Goal: Navigation & Orientation: Find specific page/section

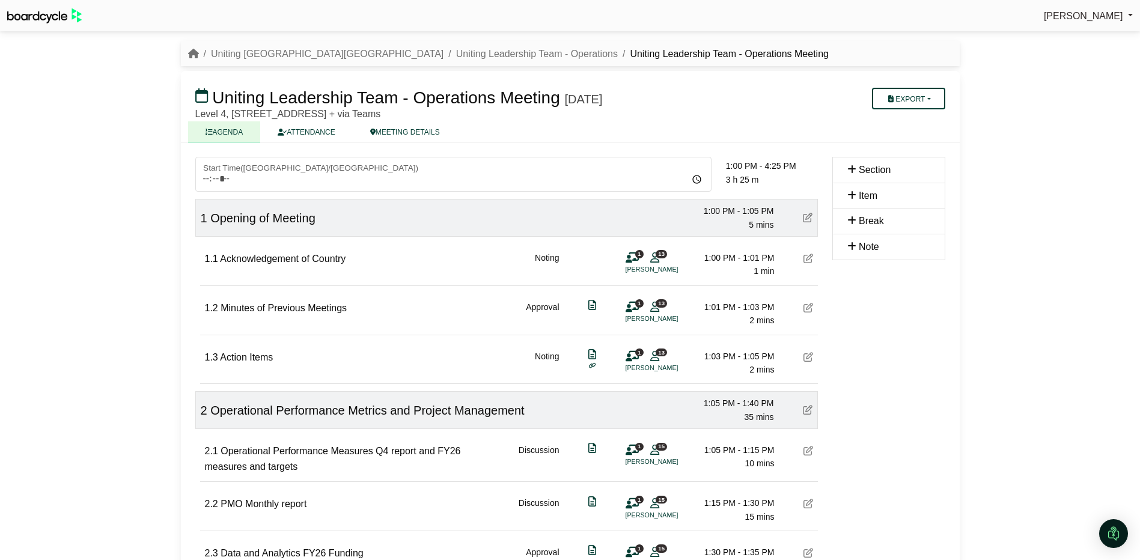
click at [234, 129] on link "AGENDA" at bounding box center [224, 131] width 73 height 21
click at [456, 49] on link "Uniting Leadership Team - Operations" at bounding box center [537, 54] width 162 height 10
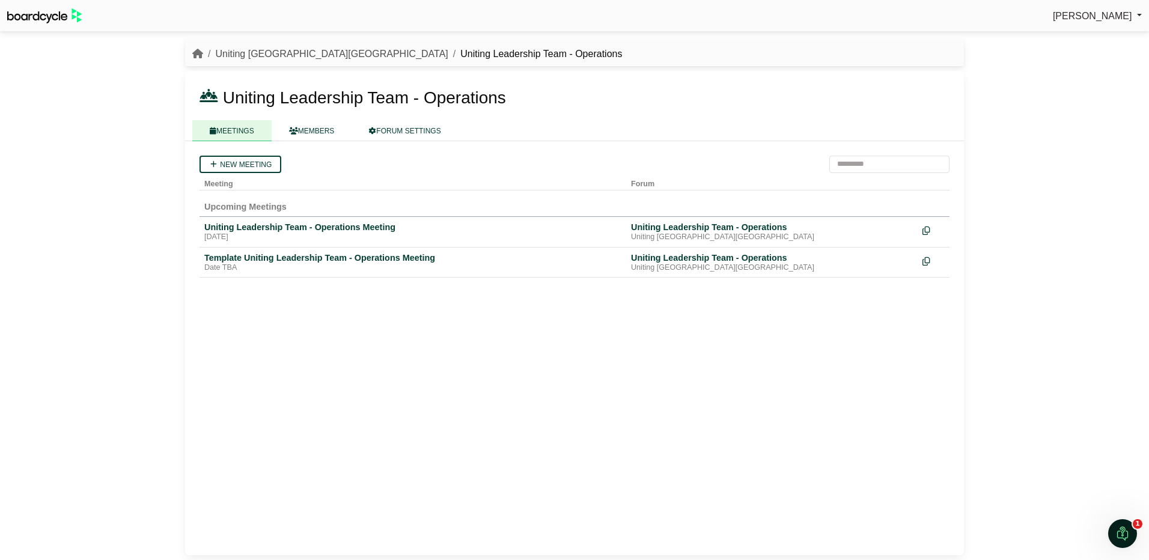
click at [243, 52] on link "Uniting [GEOGRAPHIC_DATA][GEOGRAPHIC_DATA]" at bounding box center [331, 54] width 233 height 10
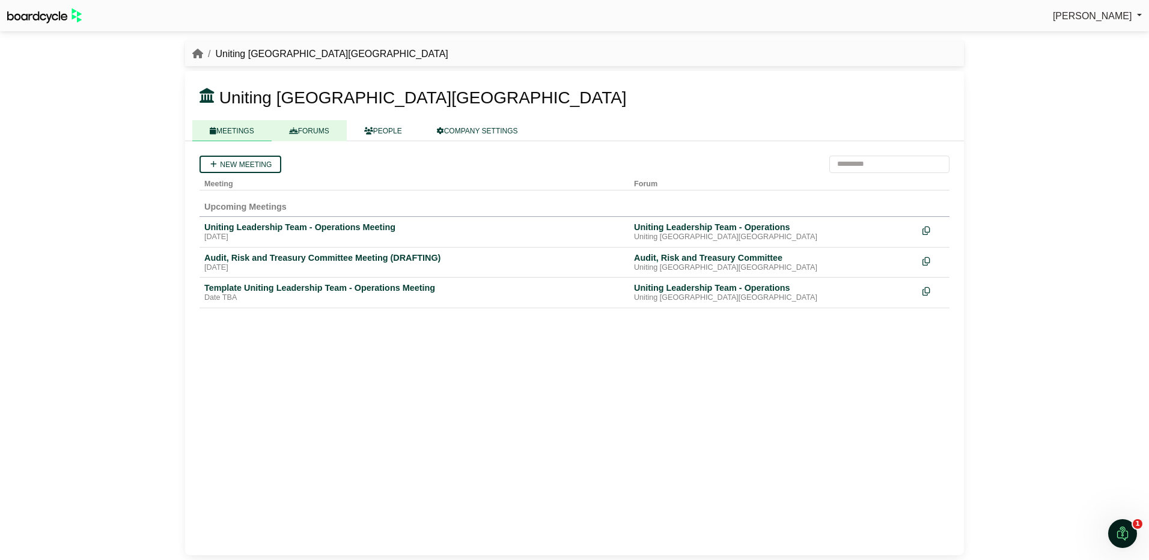
click at [309, 127] on link "FORUMS" at bounding box center [309, 130] width 75 height 21
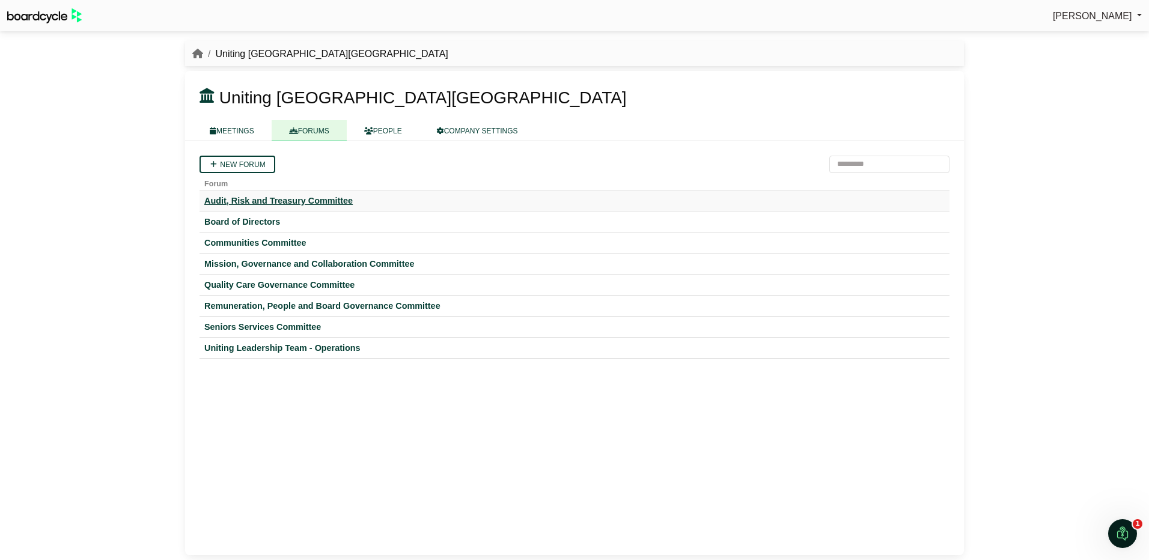
click at [263, 201] on div "Audit, Risk and Treasury Committee" at bounding box center [574, 200] width 741 height 11
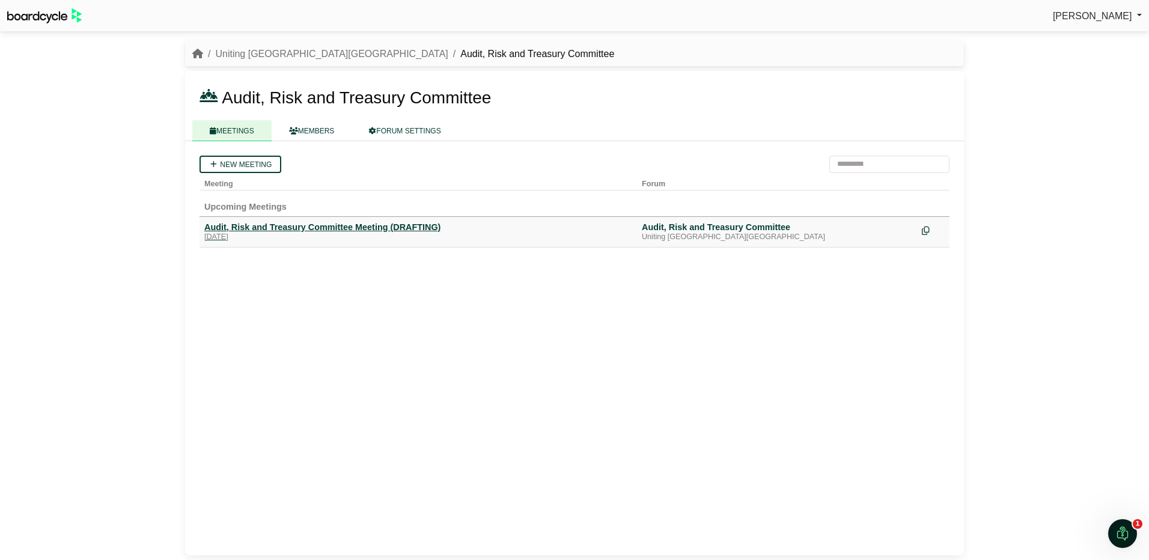
click at [246, 225] on div "Audit, Risk and Treasury Committee Meeting (DRAFTING)" at bounding box center [418, 227] width 428 height 11
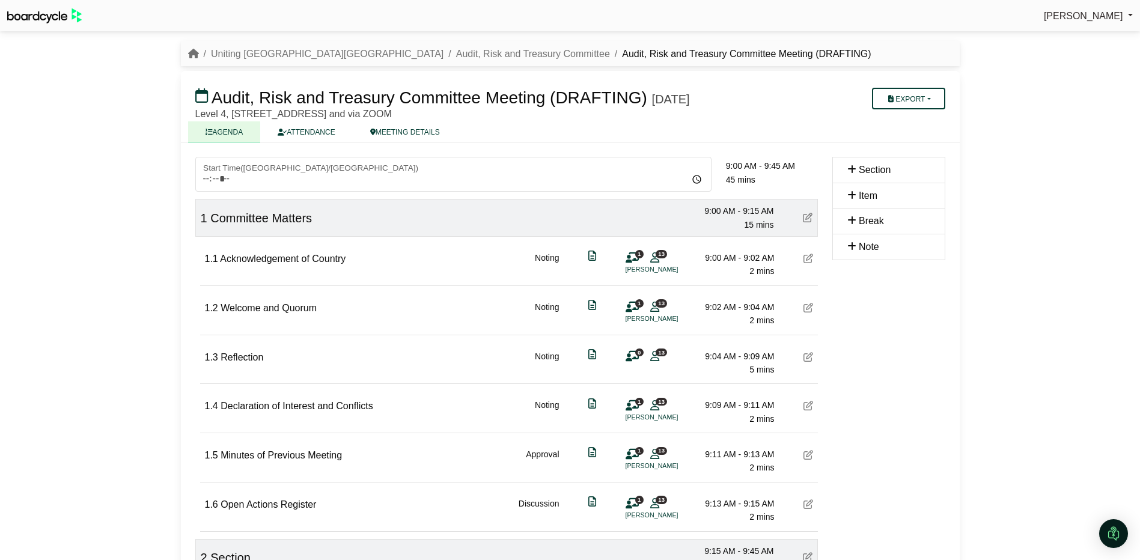
click at [231, 133] on link "AGENDA" at bounding box center [224, 131] width 73 height 21
click at [243, 49] on link "Uniting [GEOGRAPHIC_DATA][GEOGRAPHIC_DATA]" at bounding box center [327, 54] width 233 height 10
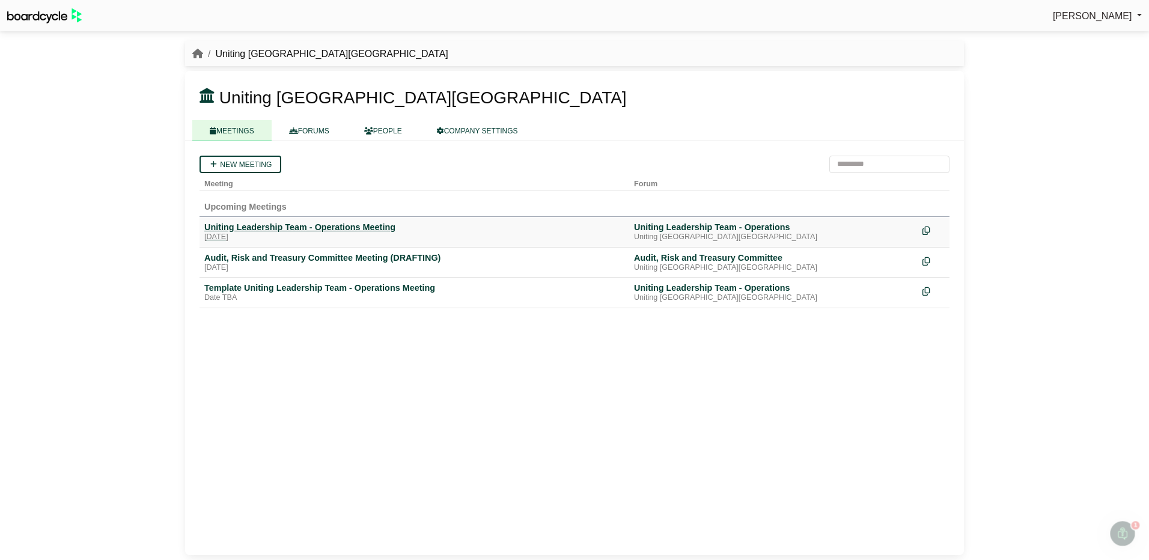
click at [273, 228] on div "Uniting Leadership Team - Operations Meeting" at bounding box center [414, 227] width 420 height 11
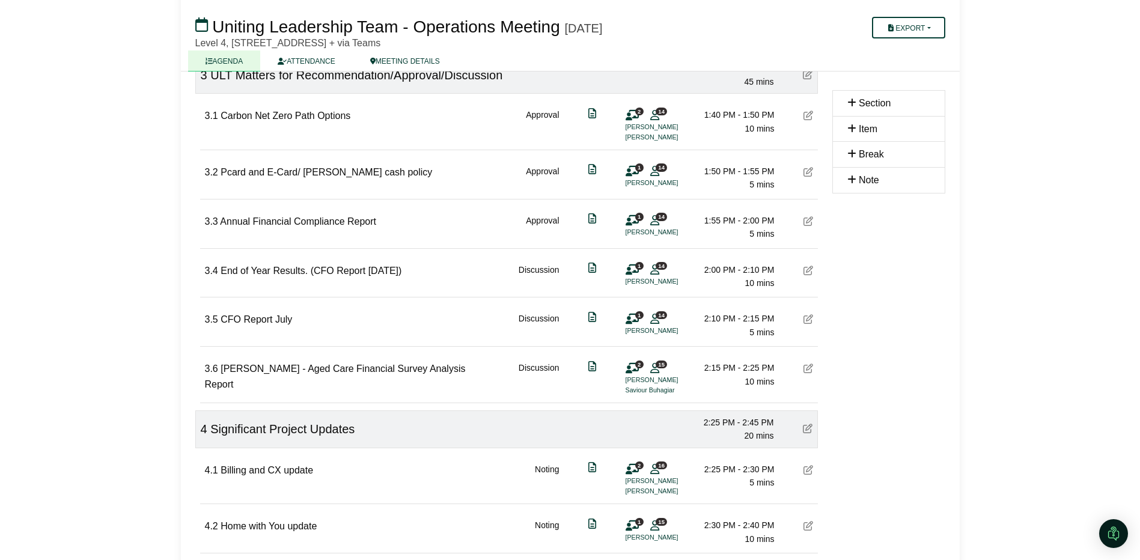
scroll to position [601, 0]
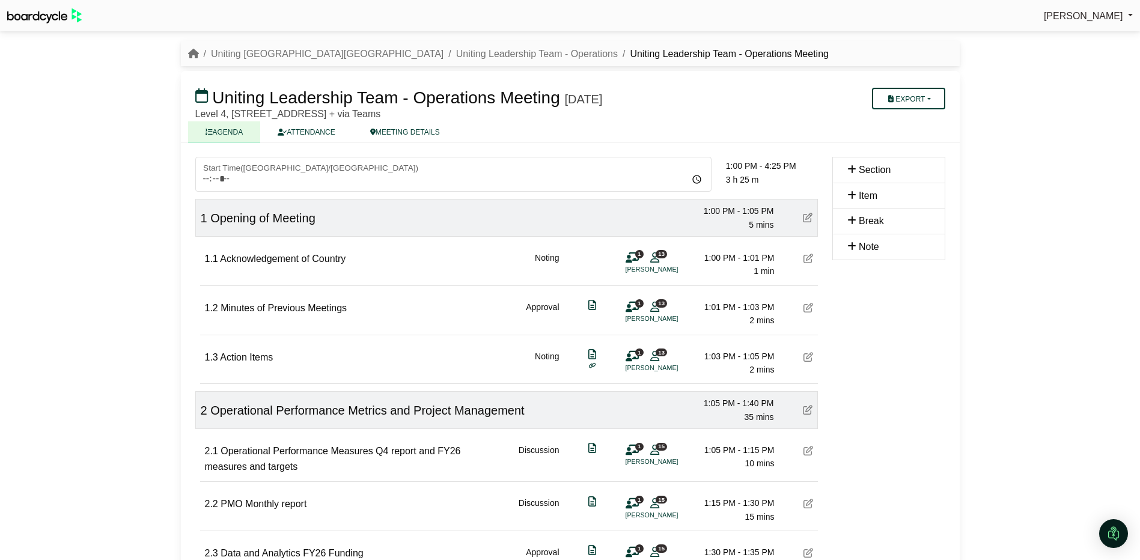
scroll to position [601, 0]
